Goal: Answer question/provide support

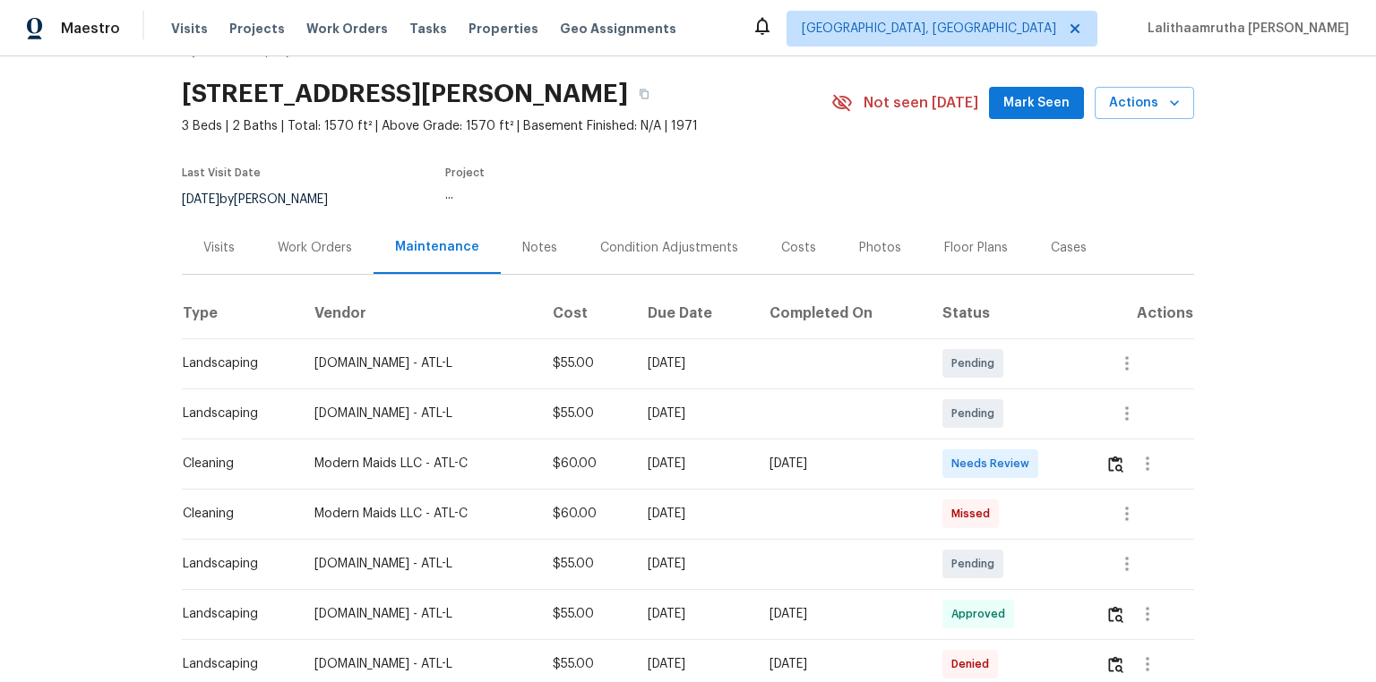
scroll to position [72, 0]
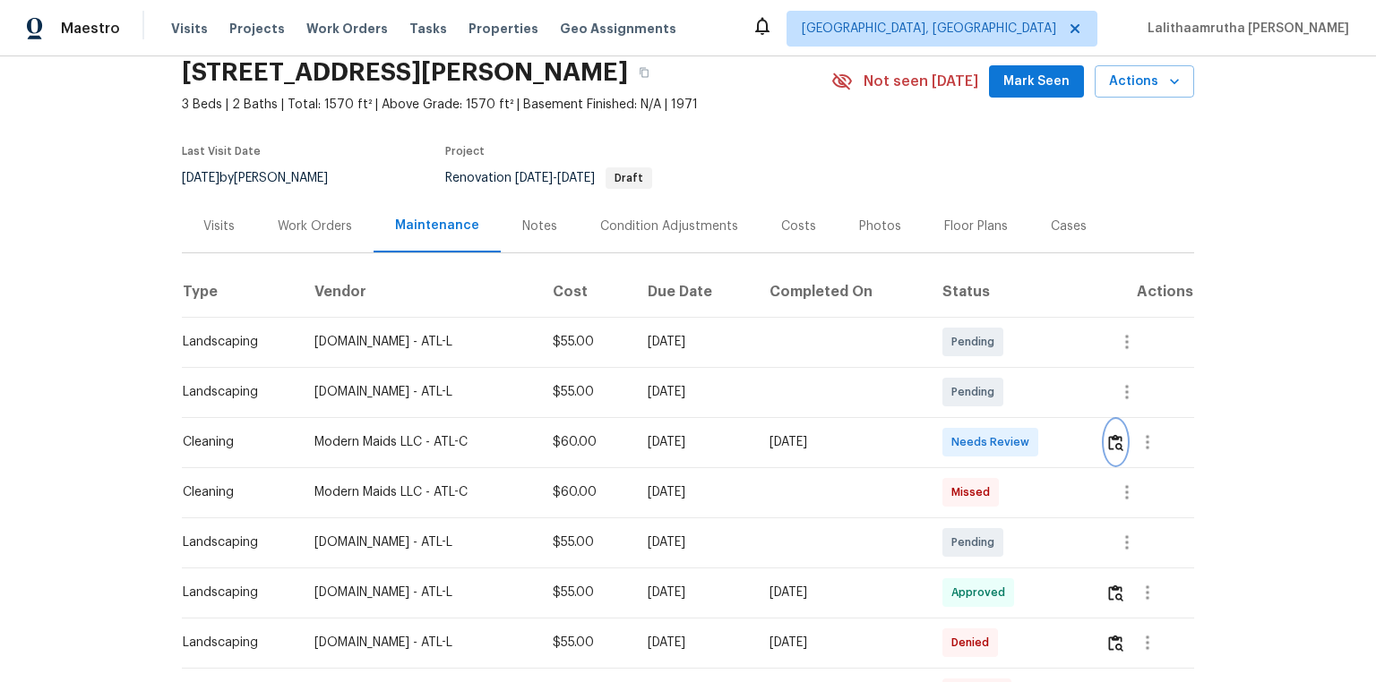
click at [978, 440] on img "button" at bounding box center [1115, 442] width 15 height 17
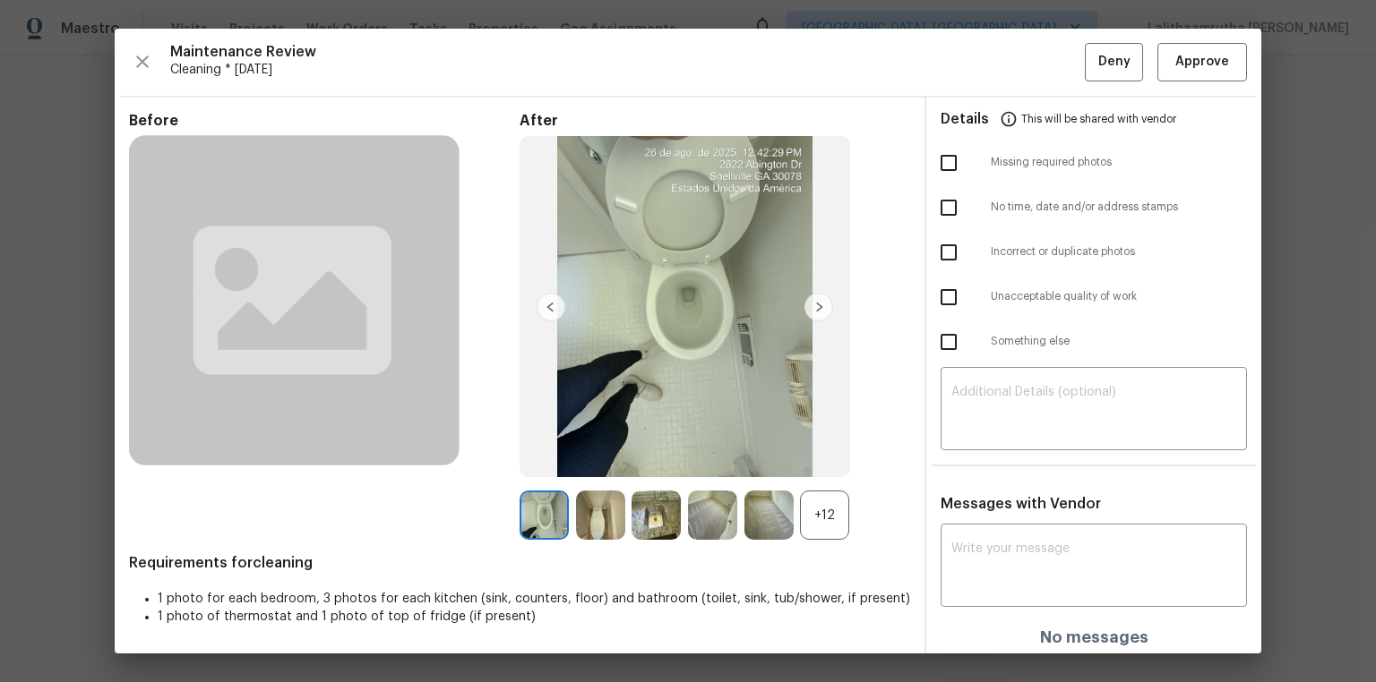
scroll to position [4, 0]
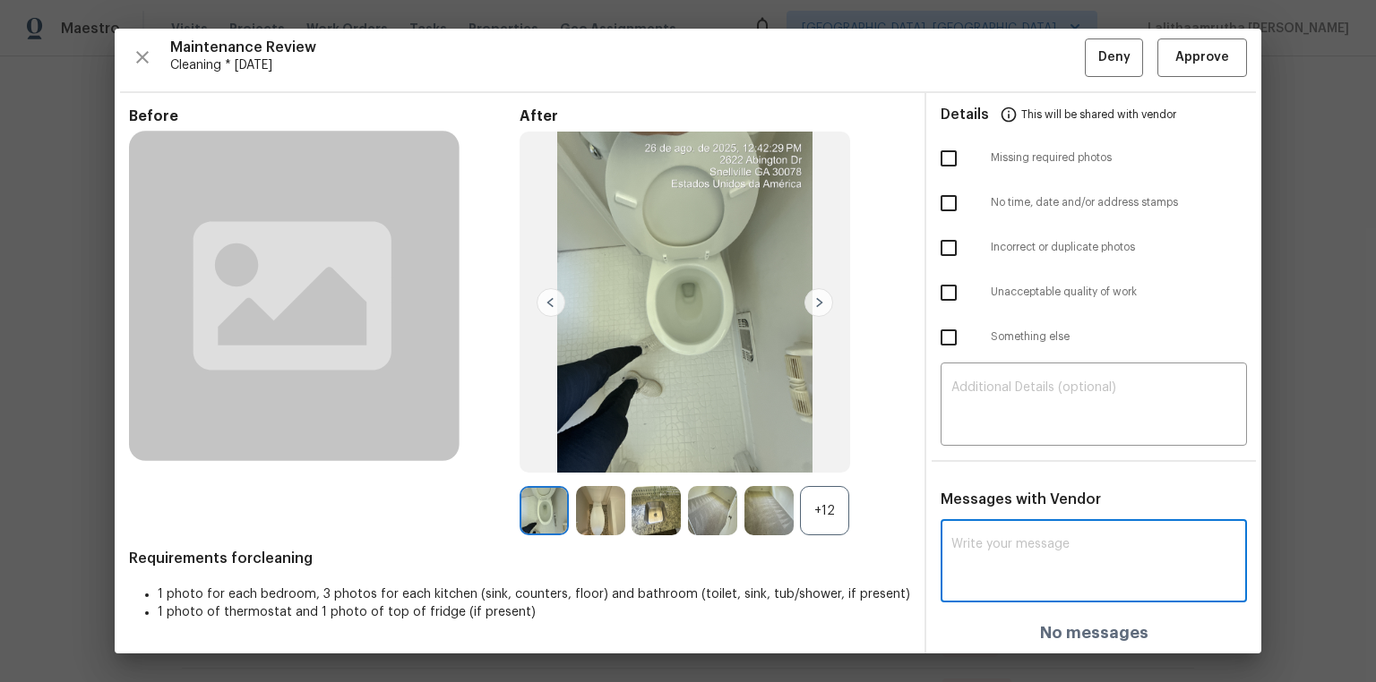
click at [978, 459] on textarea at bounding box center [1093, 563] width 285 height 50
paste textarea "Maintenance Audit Team: Hello! Unfortunately, this cleaning visit completed on …"
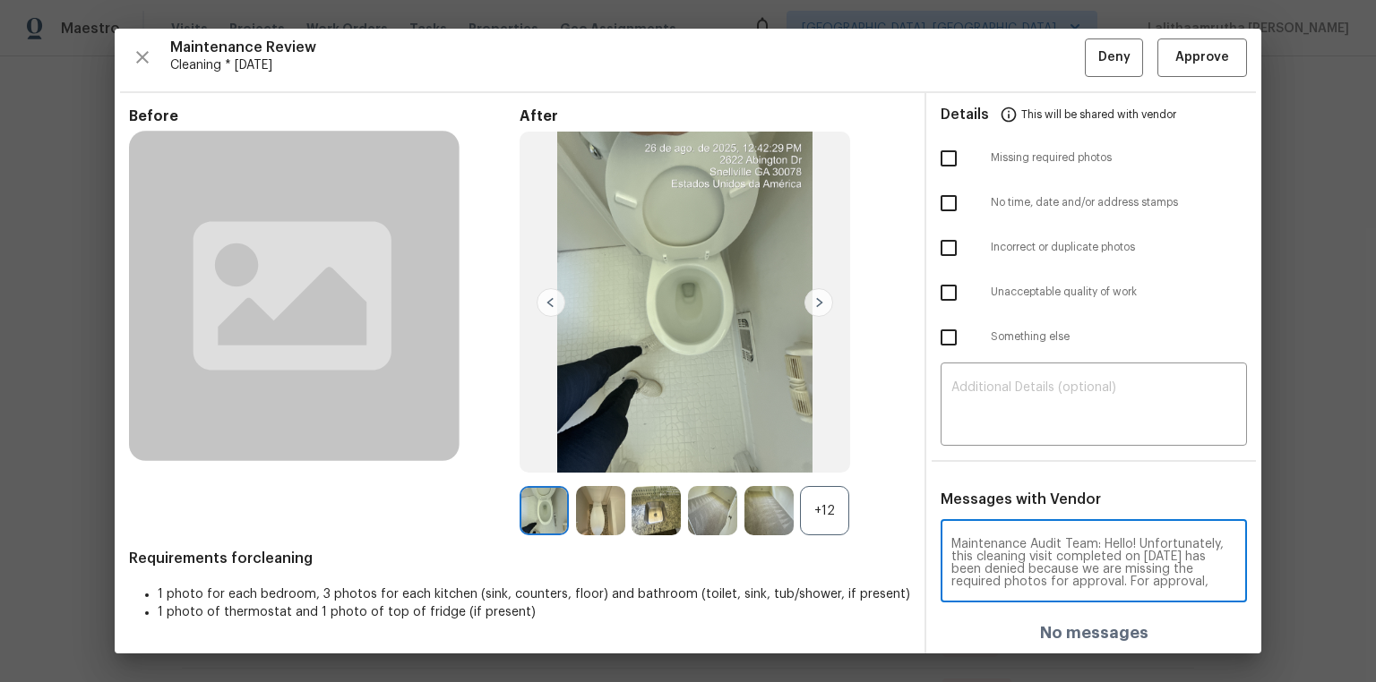
scroll to position [201, 0]
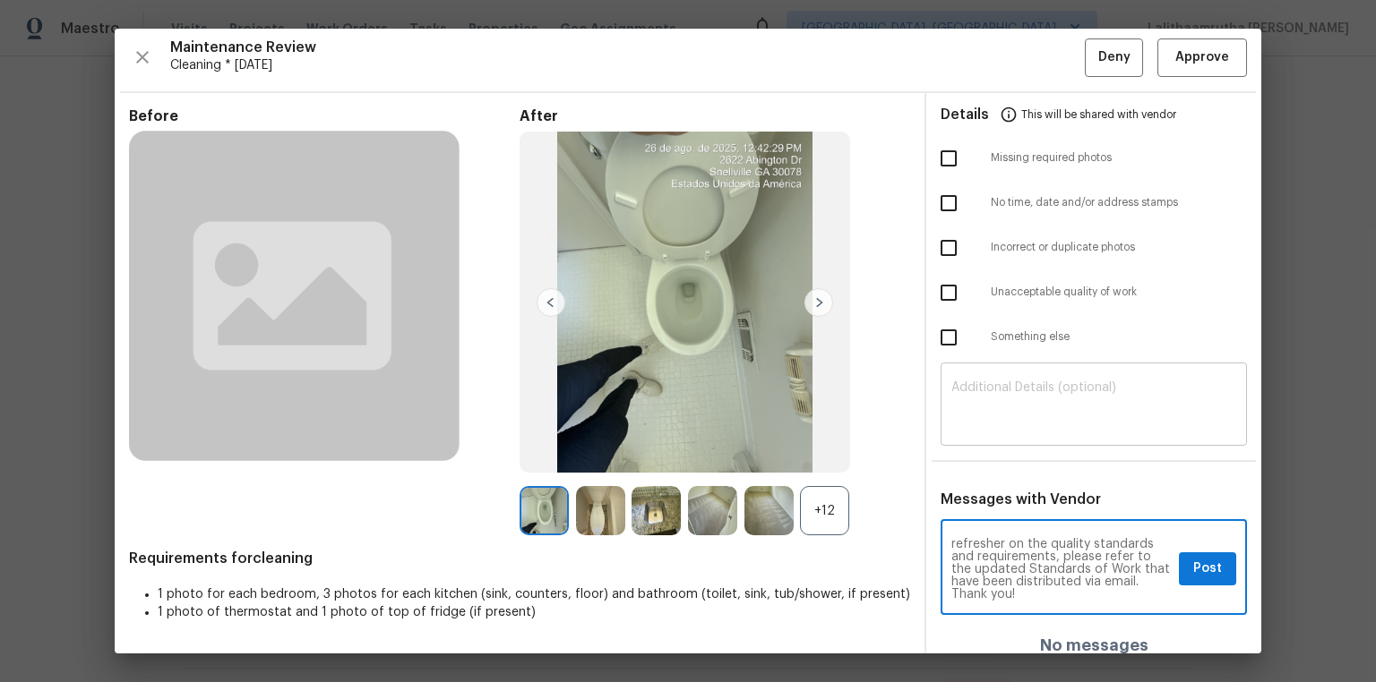
type textarea "Maintenance Audit Team: Hello! Unfortunately, this cleaning visit completed on …"
click at [978, 373] on div "​" at bounding box center [1093, 406] width 306 height 79
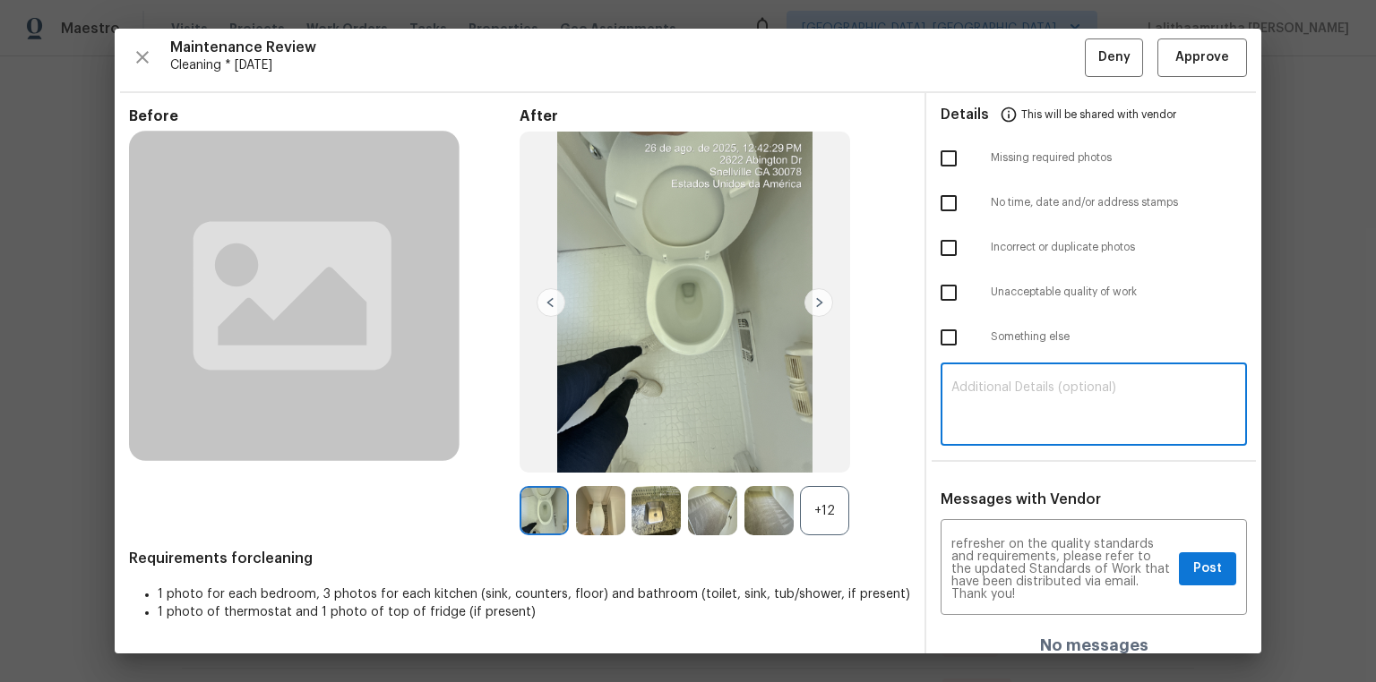
paste textarea "Maintenance Audit Team: Hello! Unfortunately, this cleaning visit completed on …"
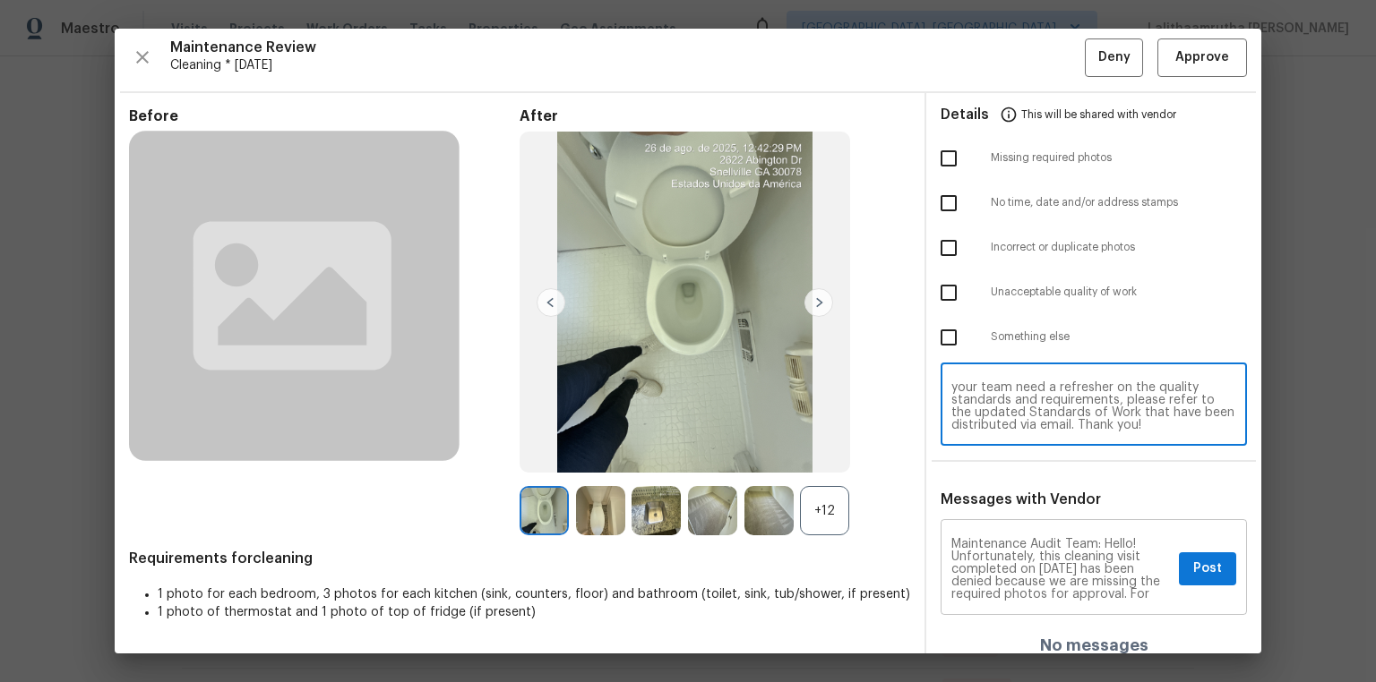
scroll to position [0, 0]
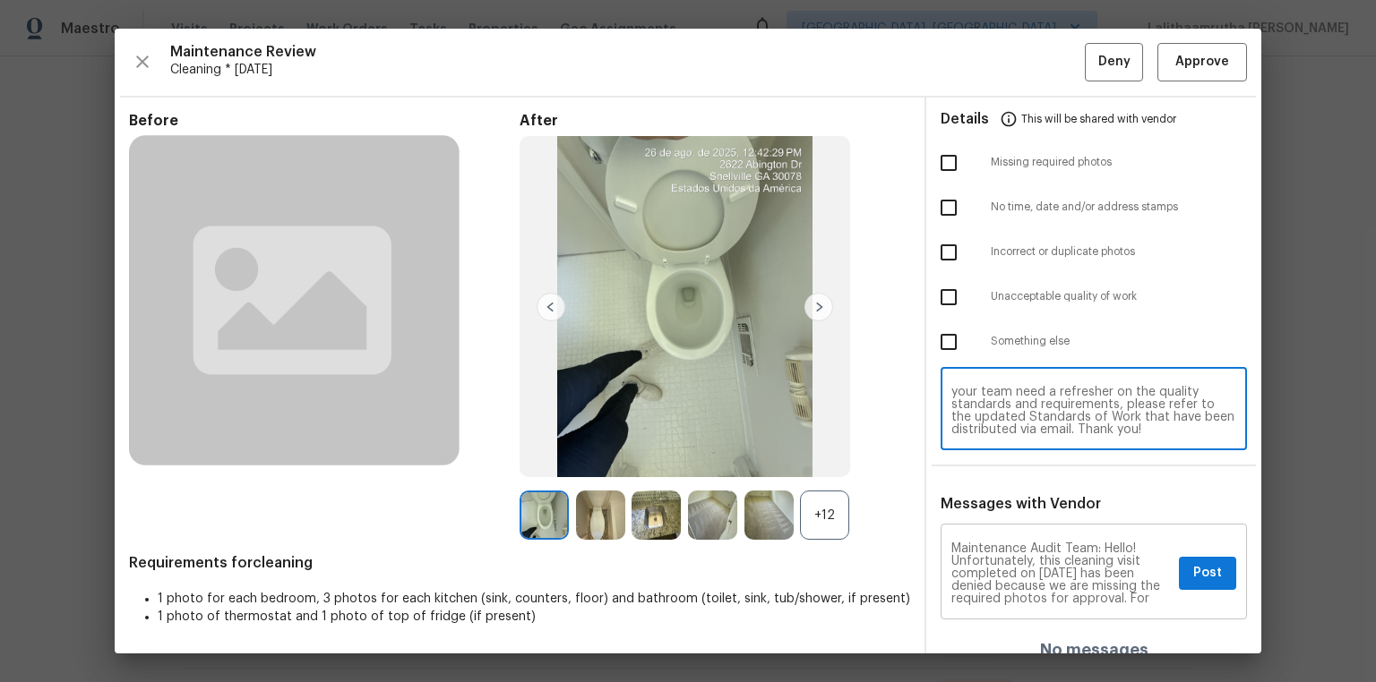
type textarea "Maintenance Audit Team: Hello! Unfortunately, this cleaning visit completed on …"
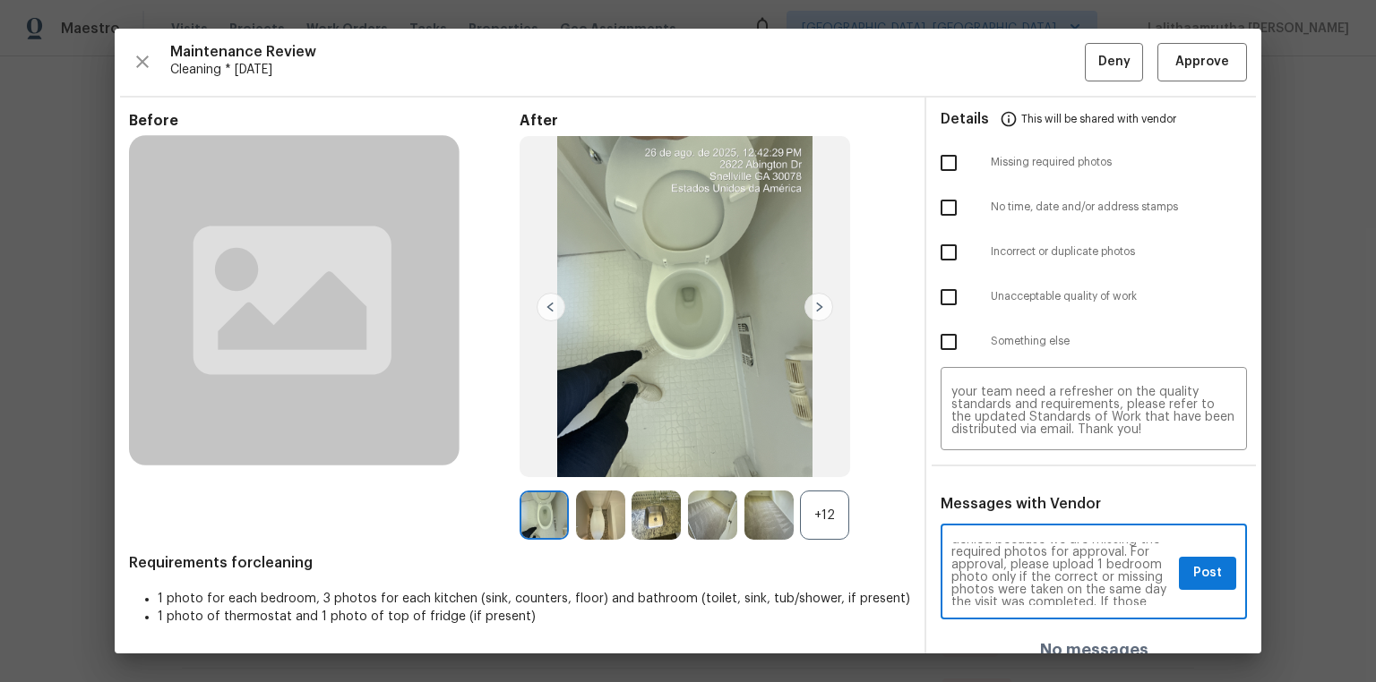
scroll to position [57, 0]
click at [978, 459] on span "Post" at bounding box center [1207, 573] width 29 height 22
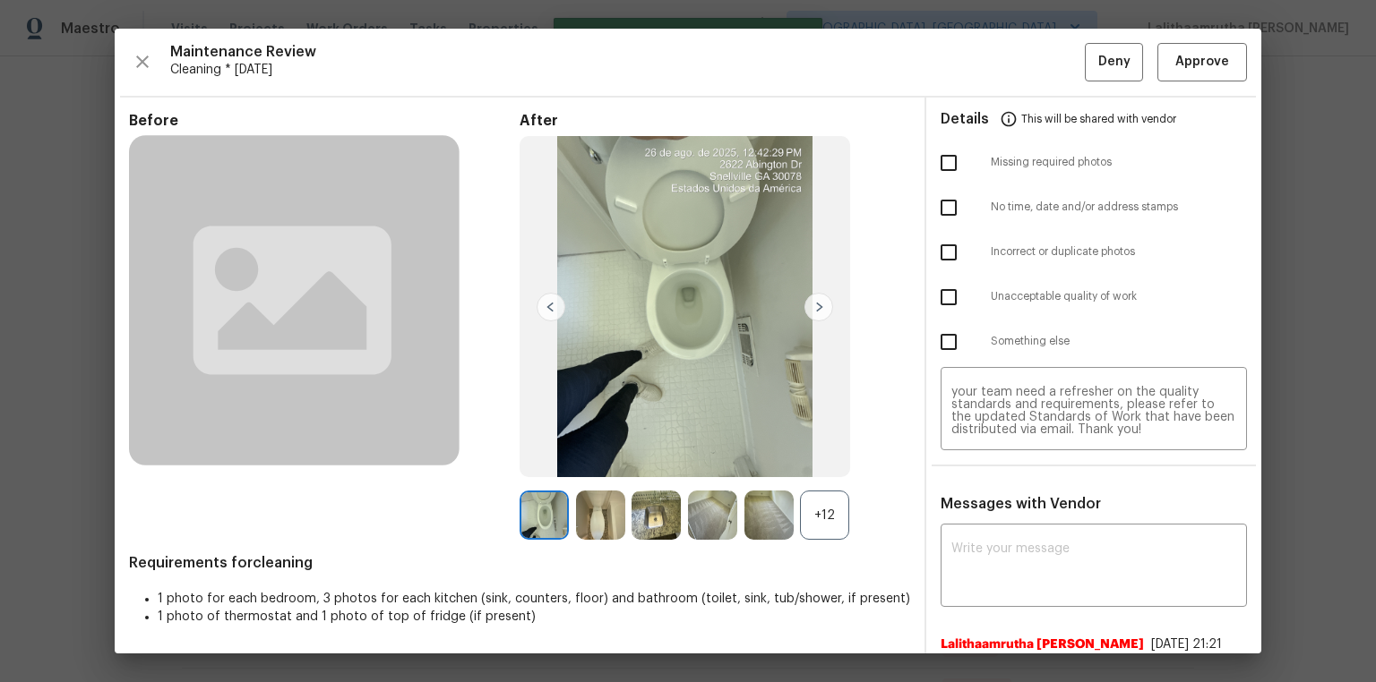
scroll to position [0, 0]
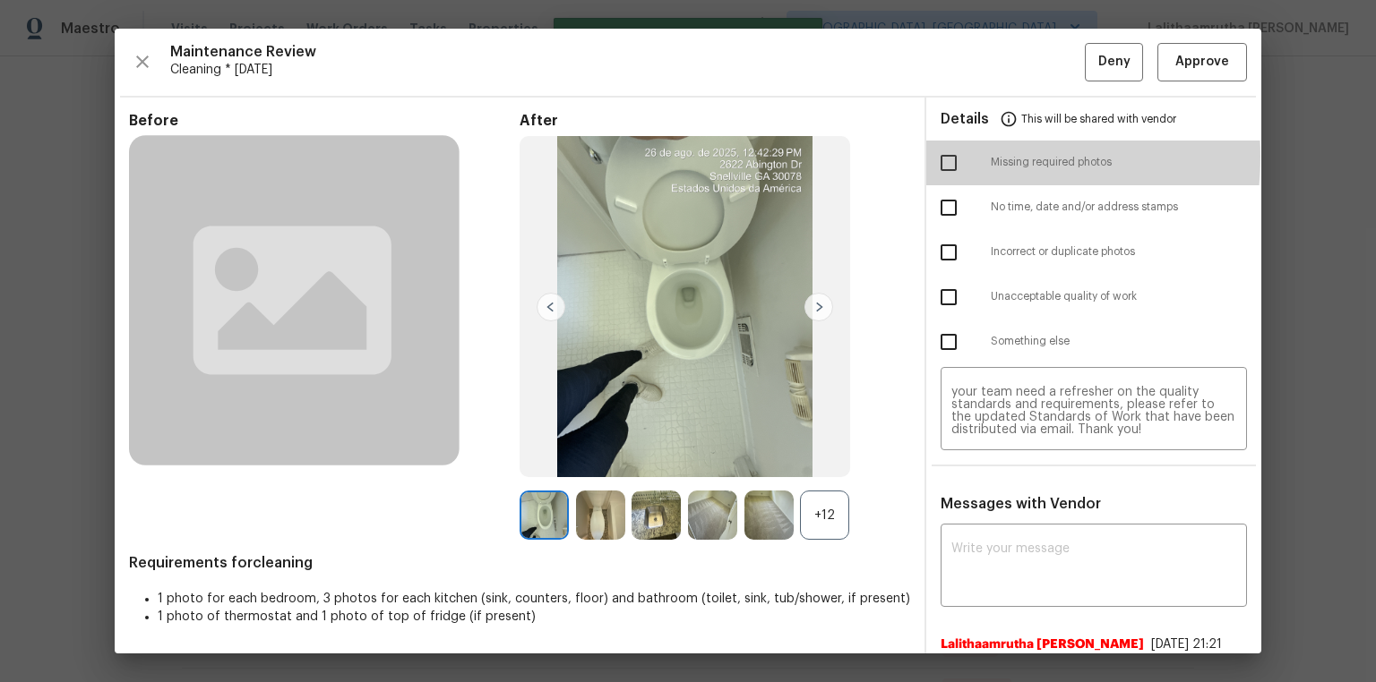
click at [939, 157] on input "checkbox" at bounding box center [949, 163] width 38 height 38
checkbox input "true"
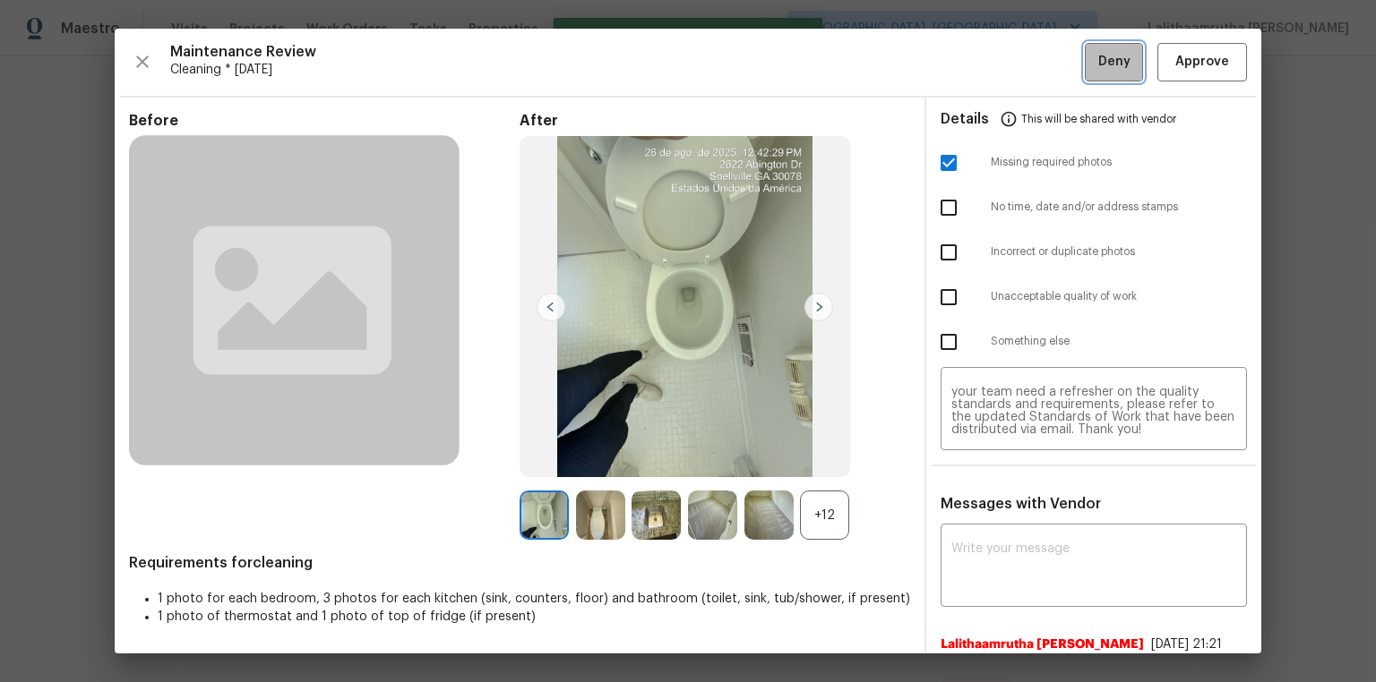
click at [978, 54] on span "Deny" at bounding box center [1114, 62] width 32 height 22
